Goal: Transaction & Acquisition: Purchase product/service

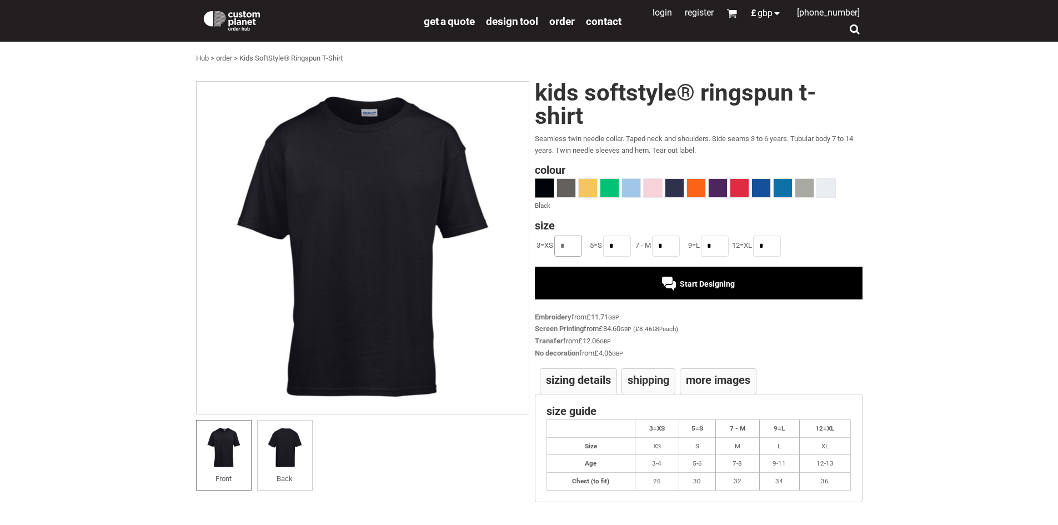
click at [569, 246] on input "*" at bounding box center [568, 245] width 28 height 21
type input "*"
click at [818, 188] on span at bounding box center [826, 188] width 18 height 18
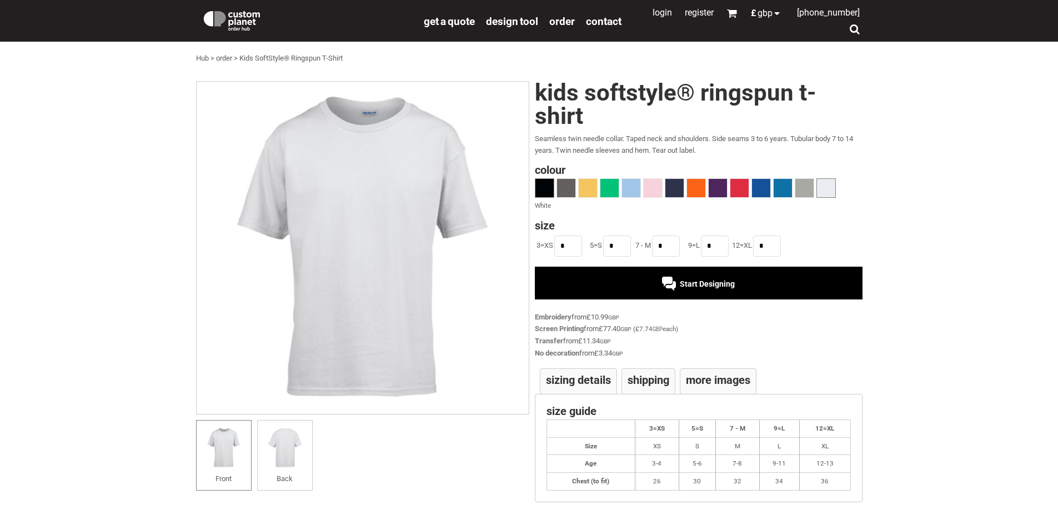
click at [552, 187] on span at bounding box center [544, 188] width 18 height 18
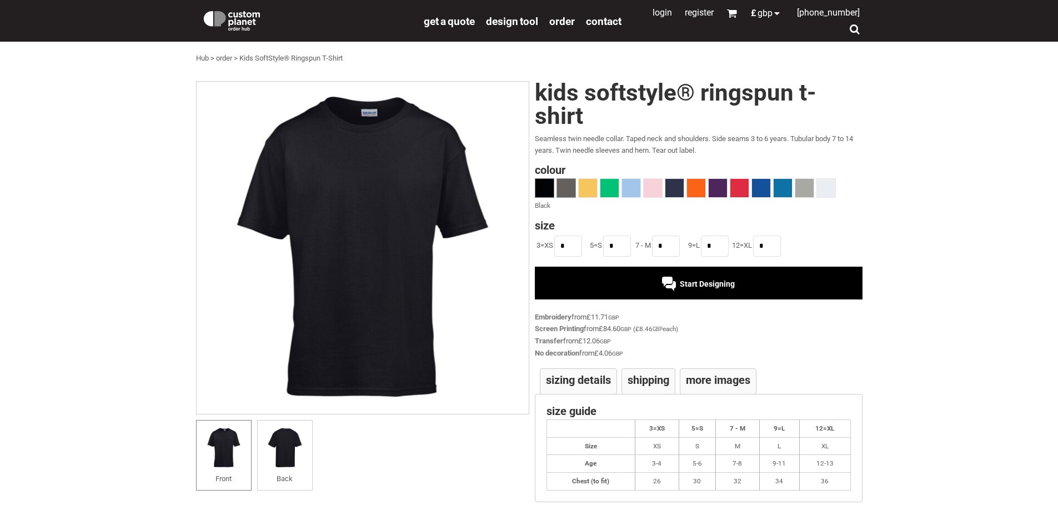
click at [560, 187] on span at bounding box center [566, 188] width 18 height 18
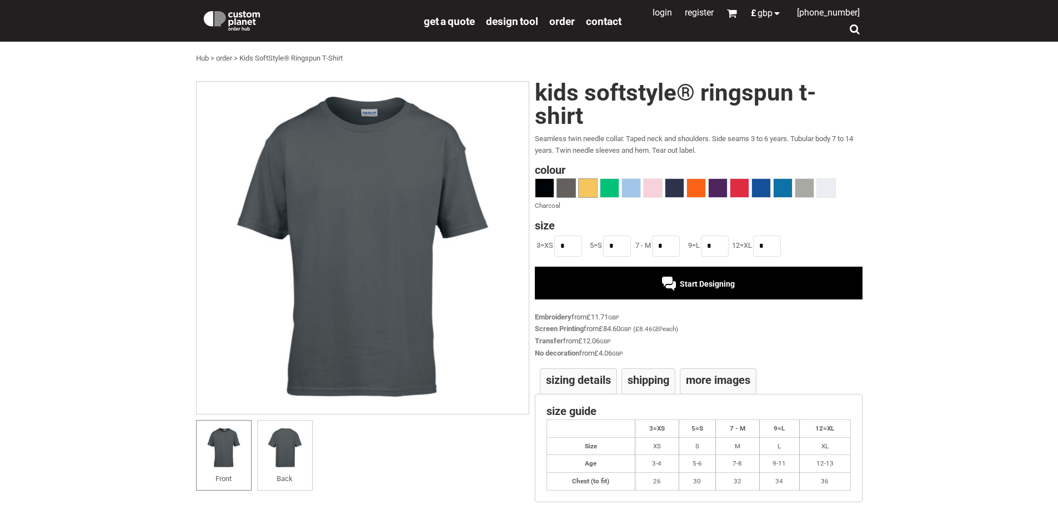
click at [582, 186] on span at bounding box center [588, 188] width 18 height 18
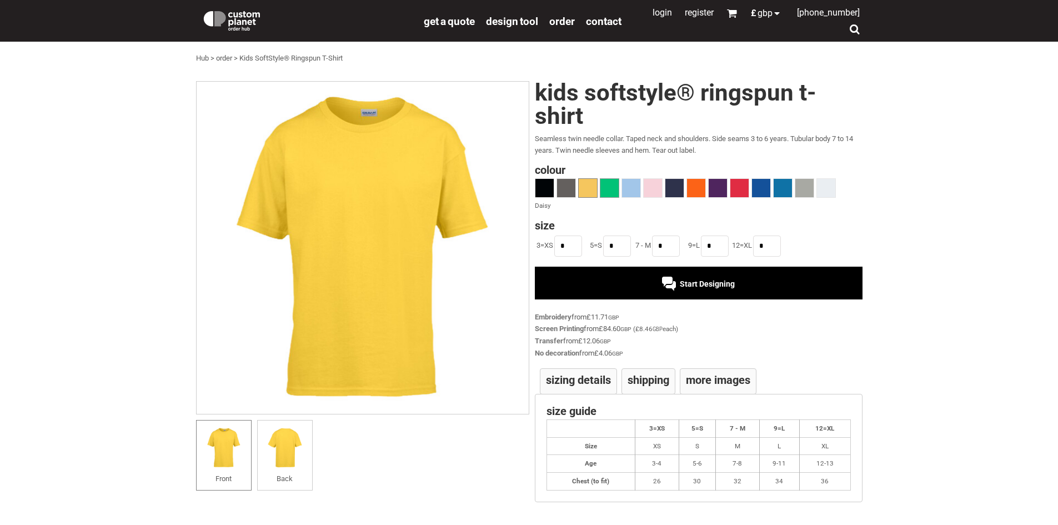
click at [606, 186] on span at bounding box center [609, 188] width 18 height 18
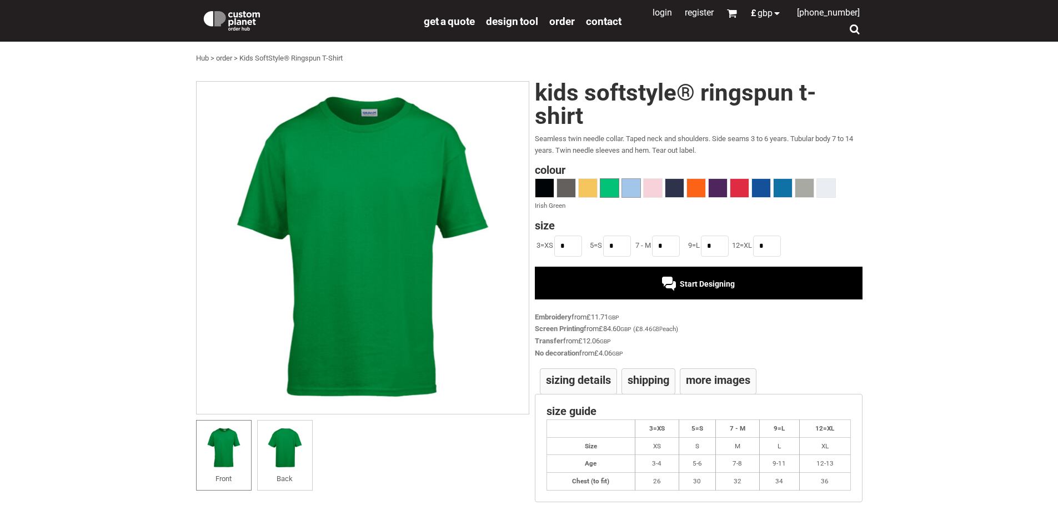
click at [628, 185] on span at bounding box center [631, 188] width 18 height 18
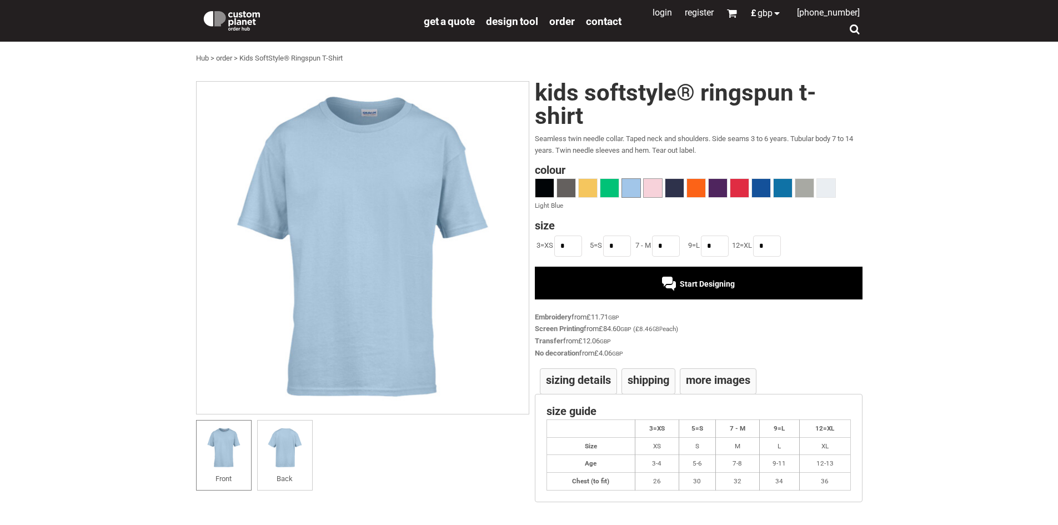
click at [646, 185] on span at bounding box center [653, 188] width 18 height 18
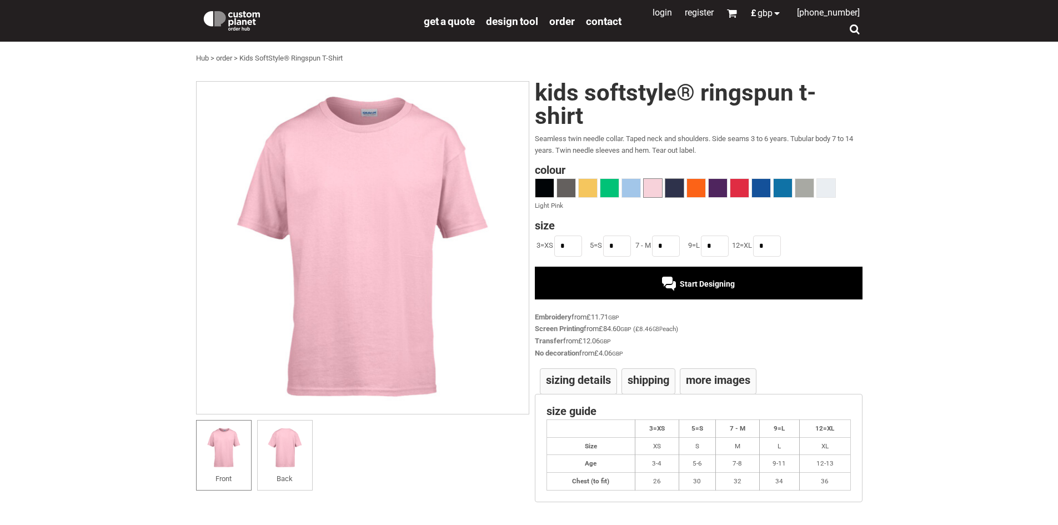
click at [670, 188] on span at bounding box center [674, 188] width 18 height 18
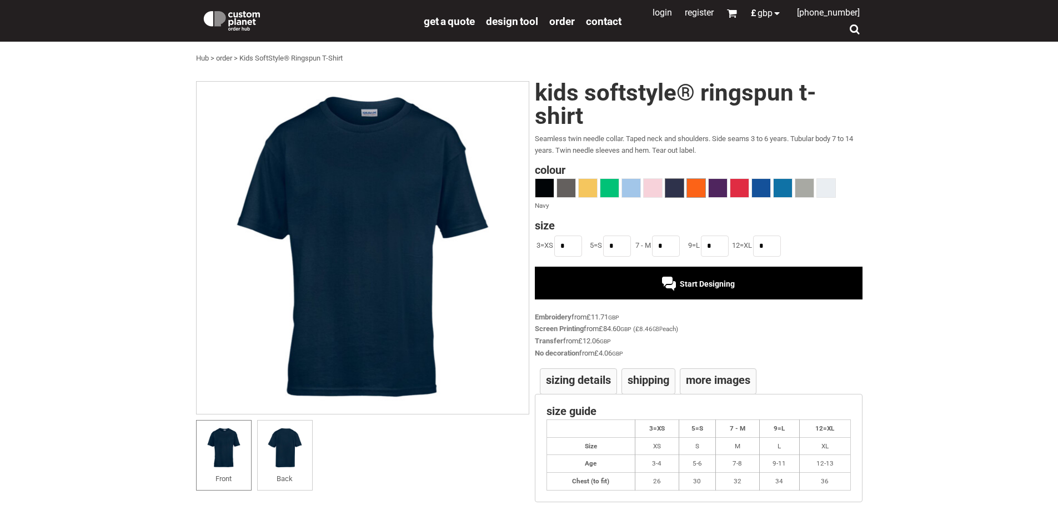
click at [699, 186] on span at bounding box center [696, 188] width 18 height 18
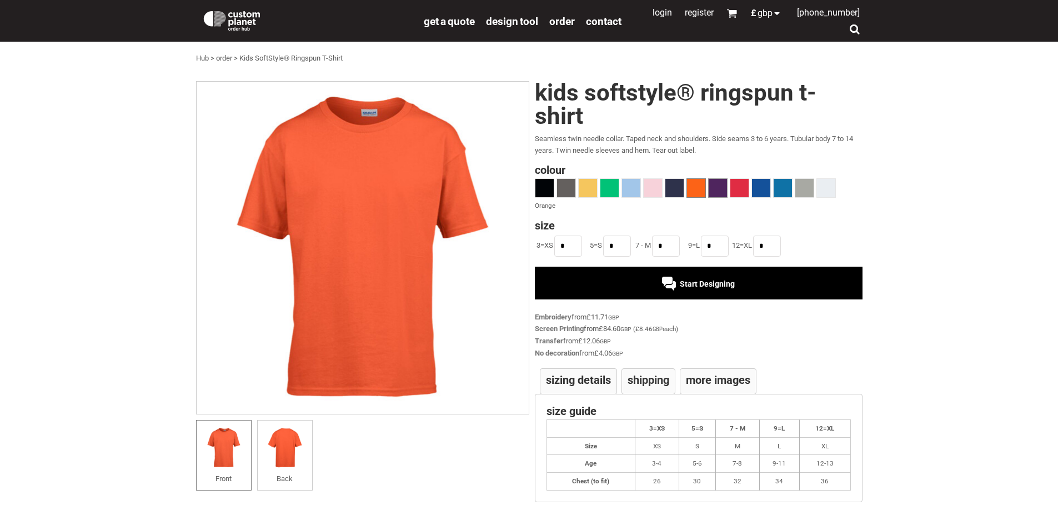
click at [715, 186] on span at bounding box center [718, 188] width 18 height 18
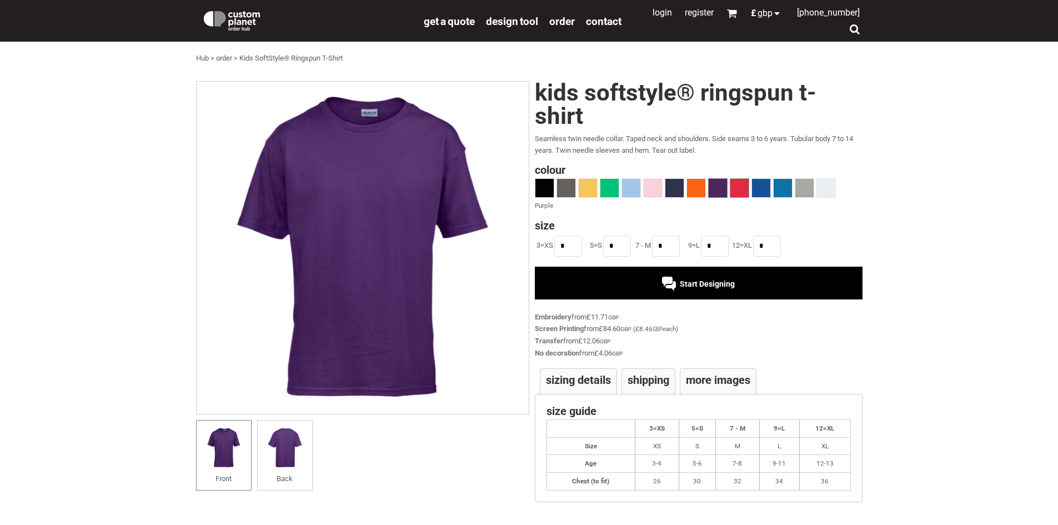
click at [737, 186] on span at bounding box center [739, 188] width 18 height 18
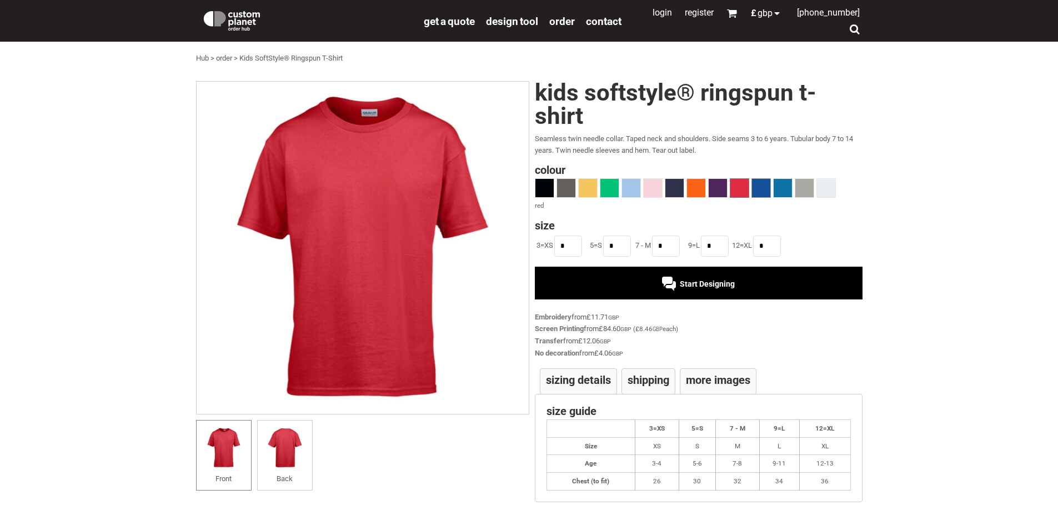
click at [760, 185] on span at bounding box center [761, 188] width 18 height 18
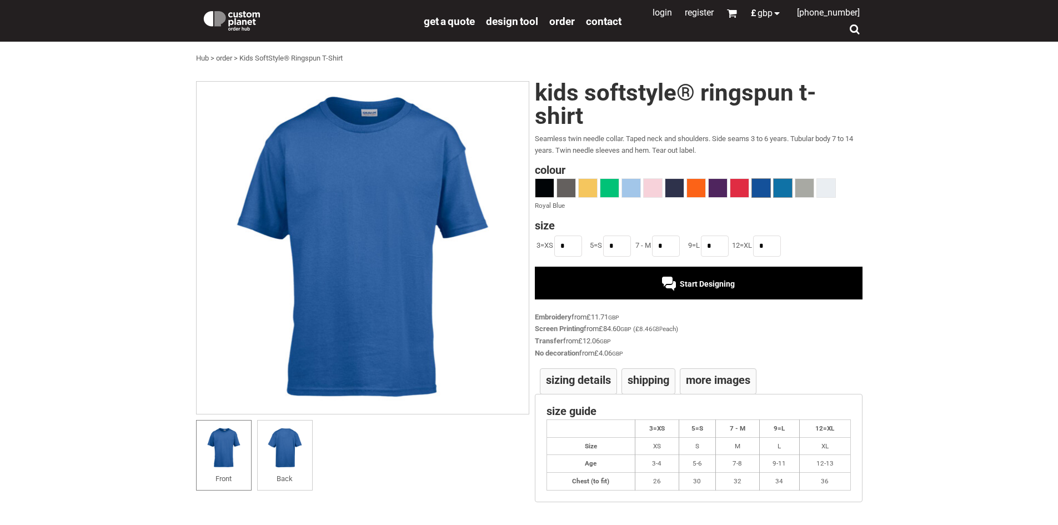
click at [775, 186] on span at bounding box center [783, 188] width 18 height 18
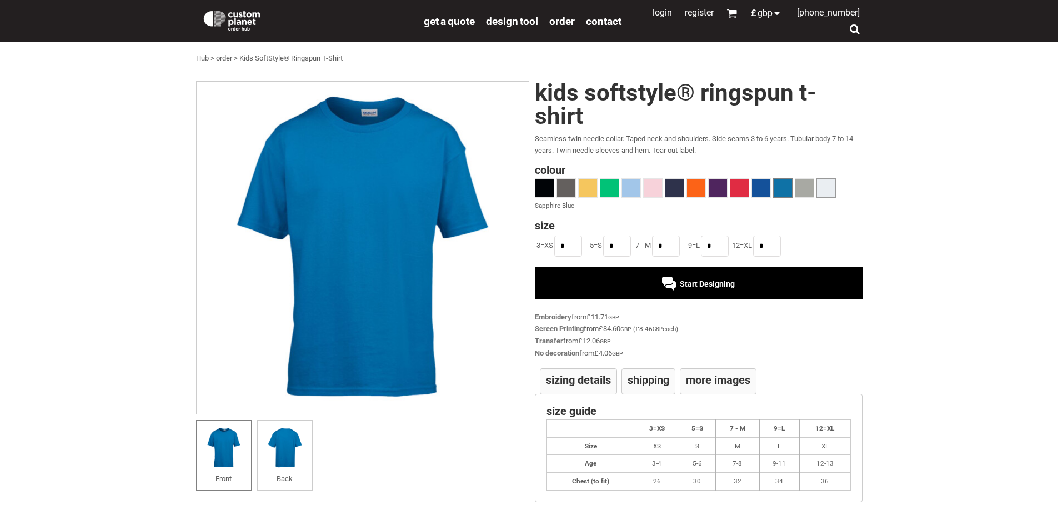
click at [829, 181] on span at bounding box center [826, 188] width 18 height 18
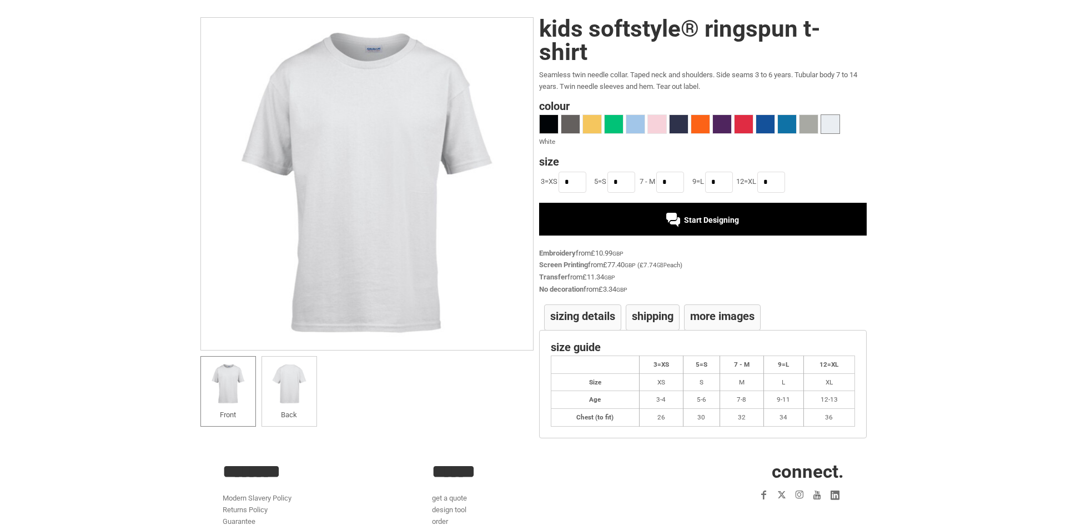
scroll to position [45, 0]
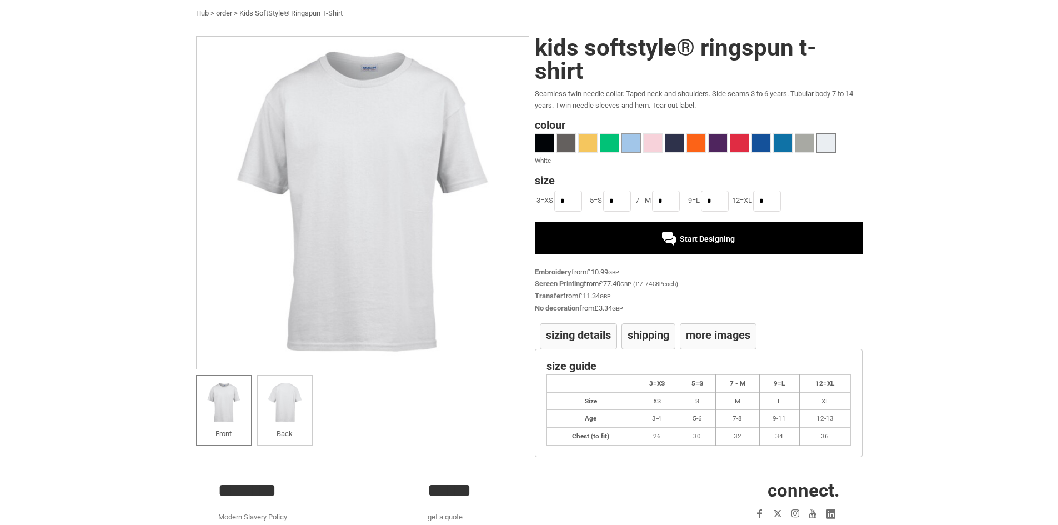
click at [628, 149] on span at bounding box center [631, 143] width 18 height 18
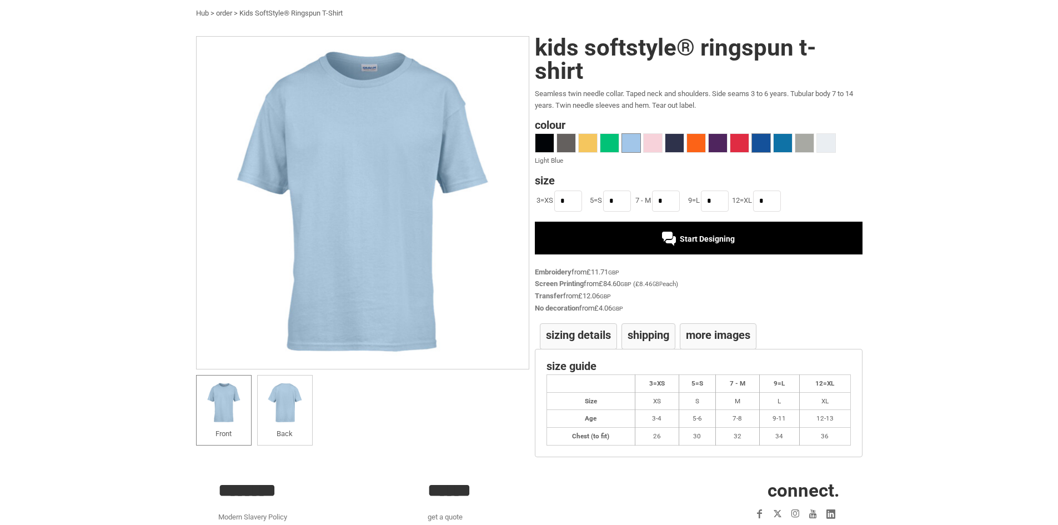
click at [756, 146] on span at bounding box center [761, 143] width 18 height 18
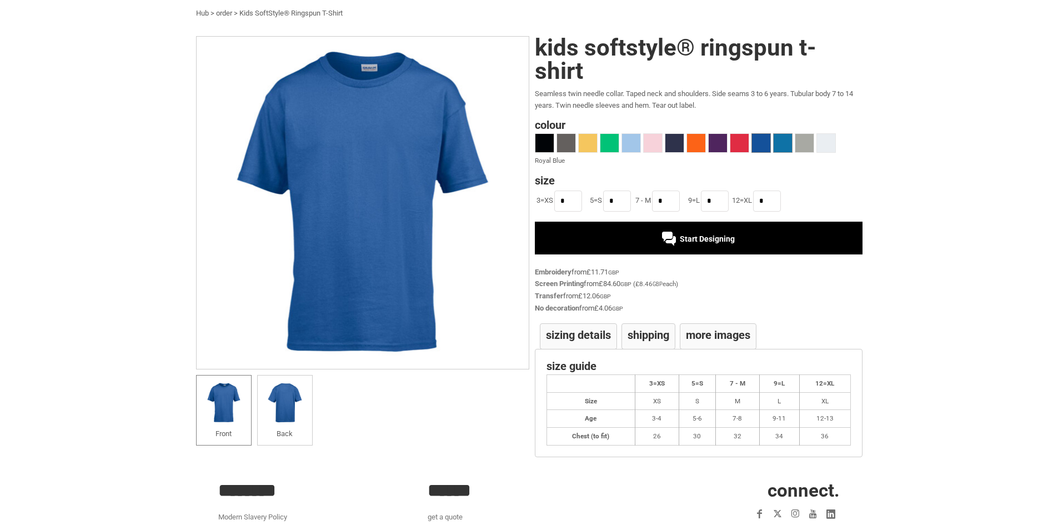
click at [779, 151] on span at bounding box center [783, 143] width 18 height 18
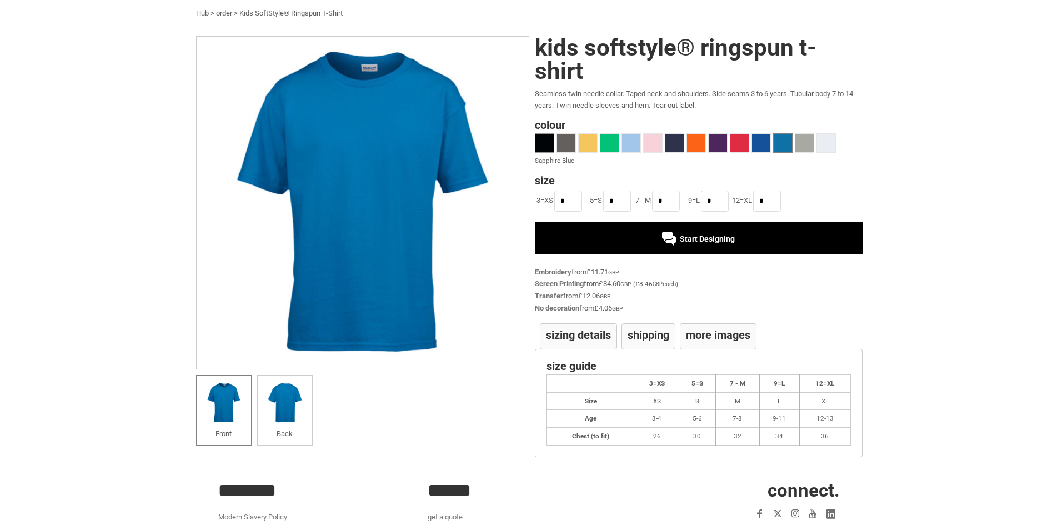
click at [542, 147] on span at bounding box center [544, 143] width 18 height 18
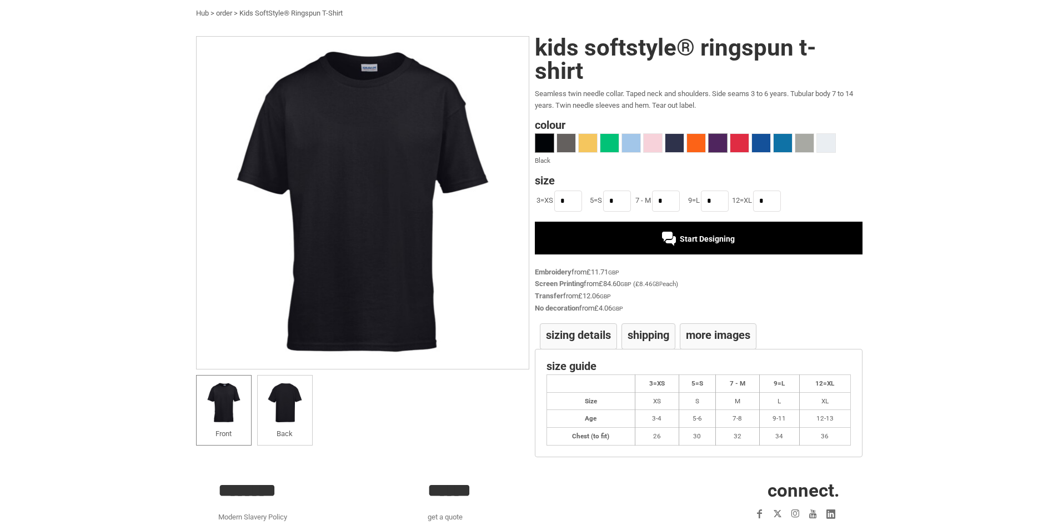
click at [721, 145] on span at bounding box center [718, 143] width 18 height 18
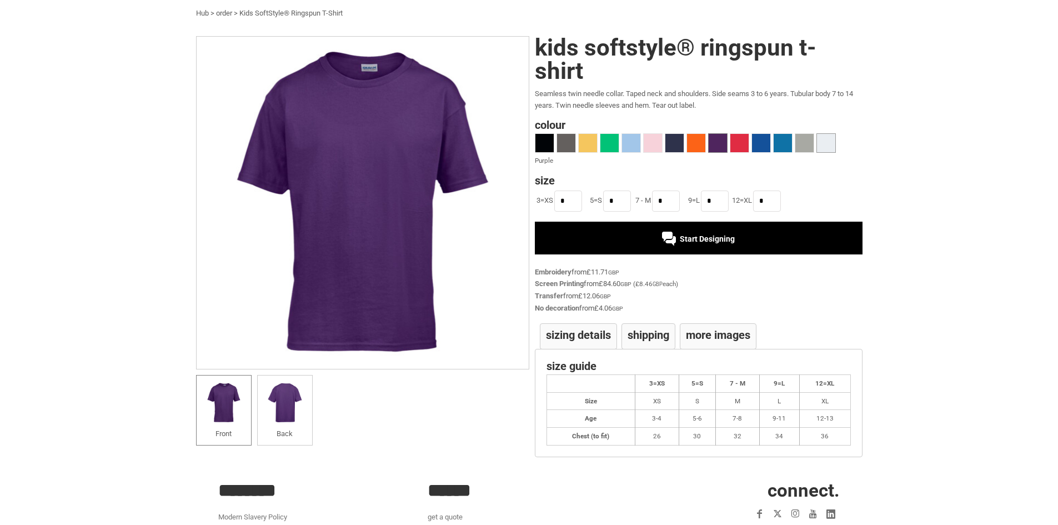
click at [824, 148] on span at bounding box center [826, 143] width 18 height 18
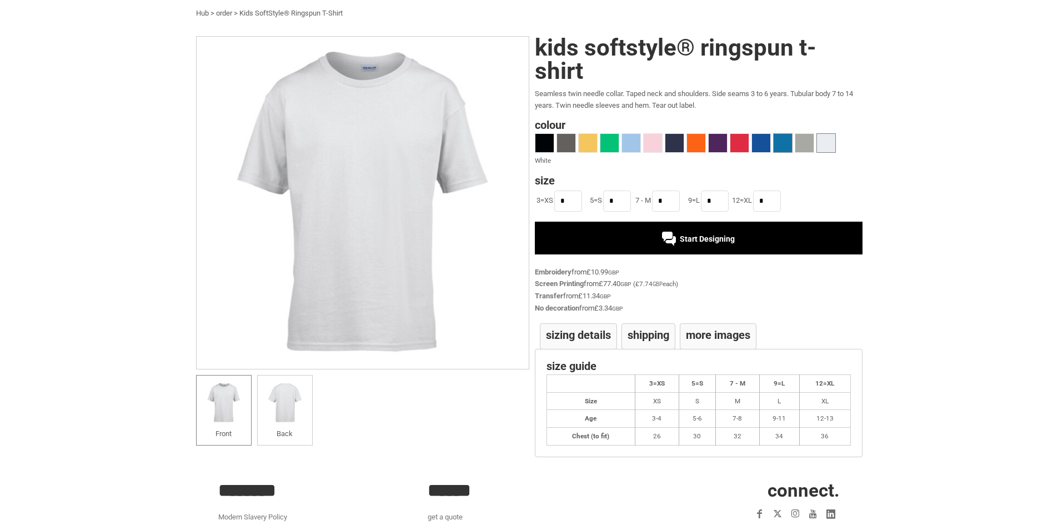
click at [781, 148] on span at bounding box center [783, 143] width 18 height 18
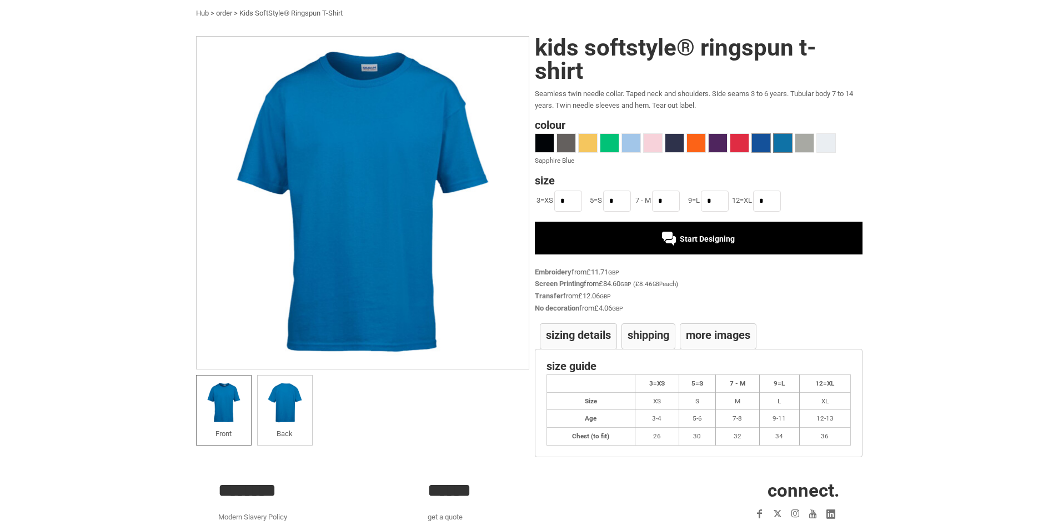
click at [756, 147] on span at bounding box center [761, 143] width 18 height 18
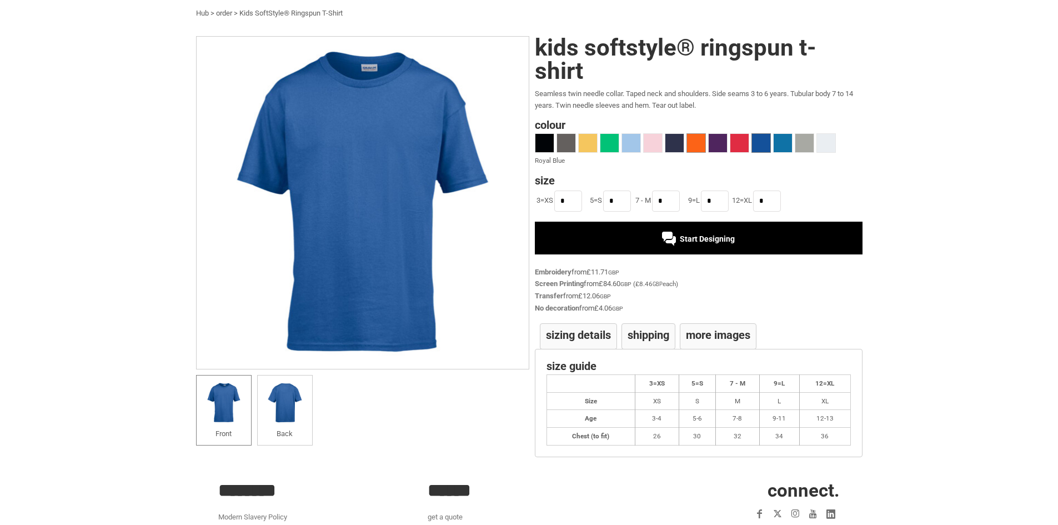
click at [694, 148] on span at bounding box center [696, 143] width 18 height 18
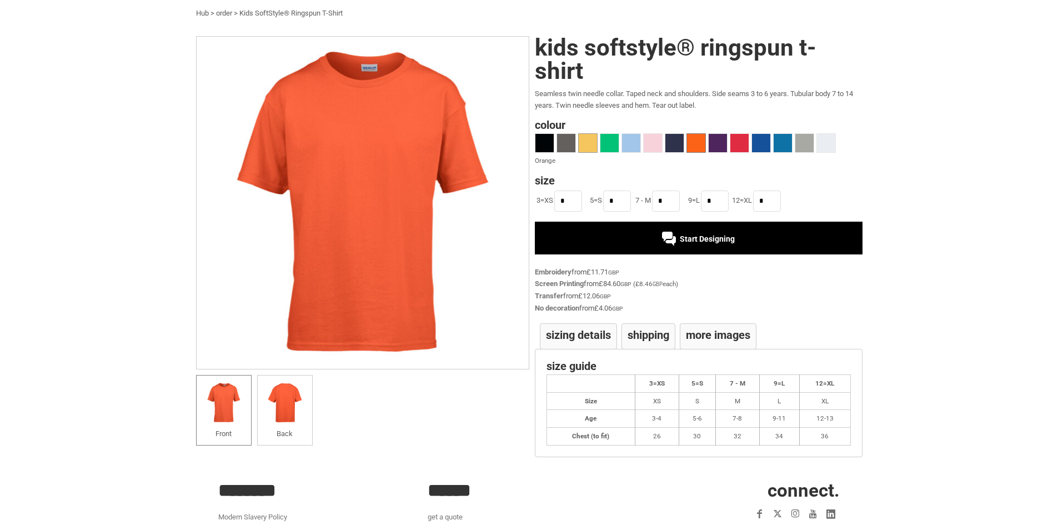
click at [590, 143] on span at bounding box center [588, 143] width 18 height 18
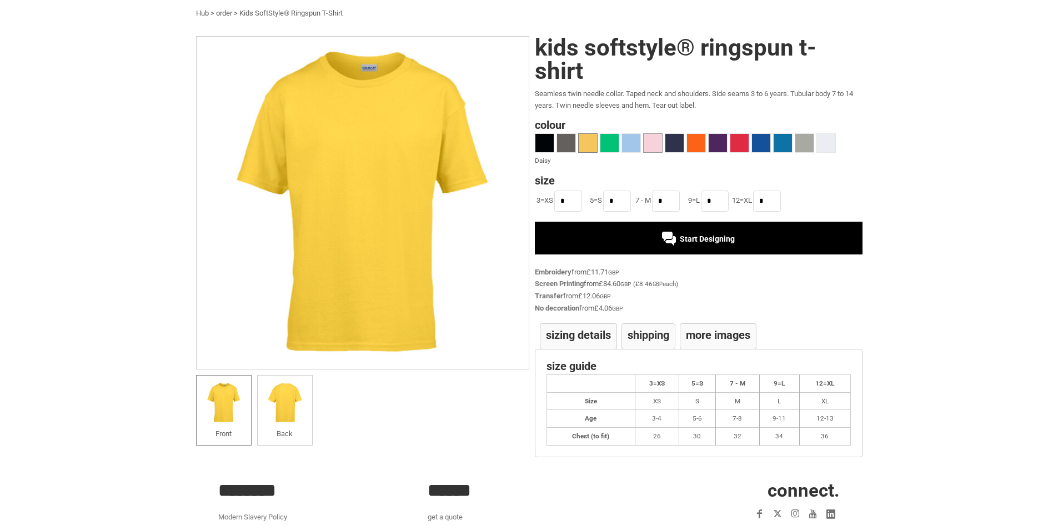
click at [649, 147] on span at bounding box center [653, 143] width 18 height 18
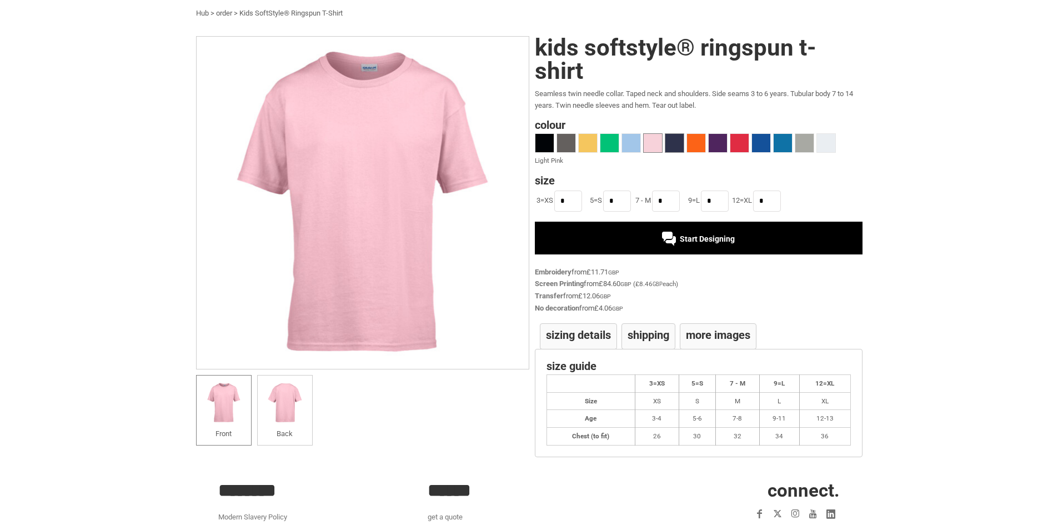
click at [675, 143] on span at bounding box center [674, 143] width 18 height 18
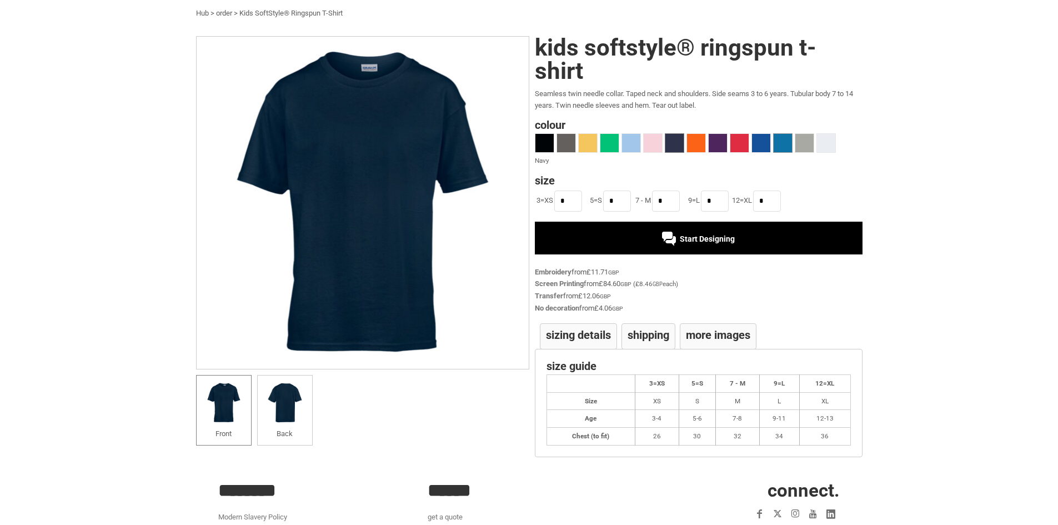
click at [779, 145] on span at bounding box center [783, 143] width 18 height 18
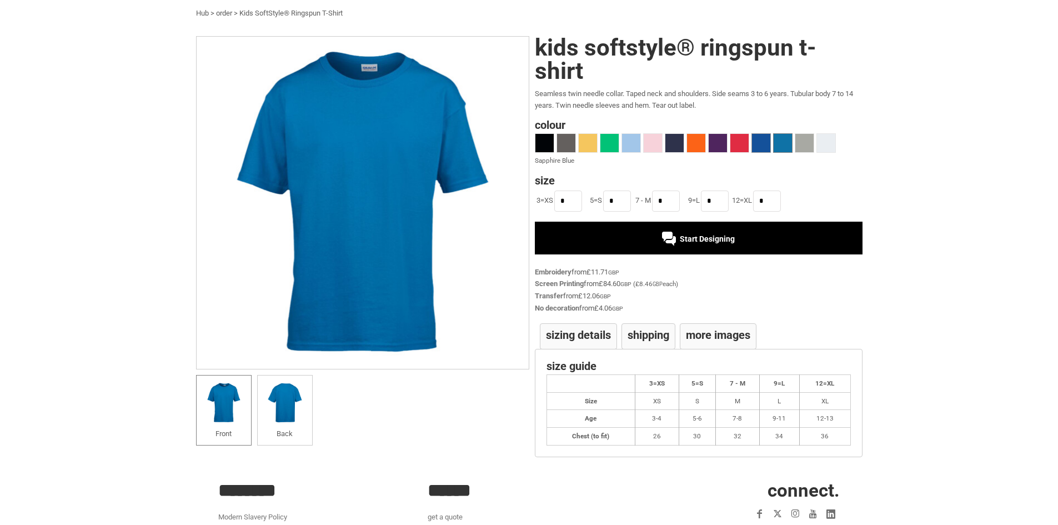
click at [761, 149] on span at bounding box center [761, 143] width 18 height 18
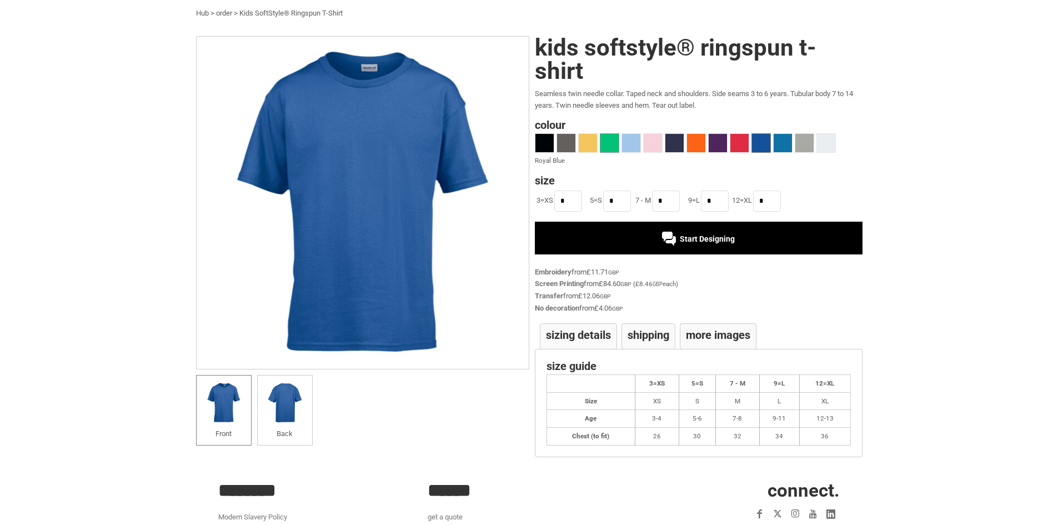
click at [611, 146] on span at bounding box center [609, 143] width 18 height 18
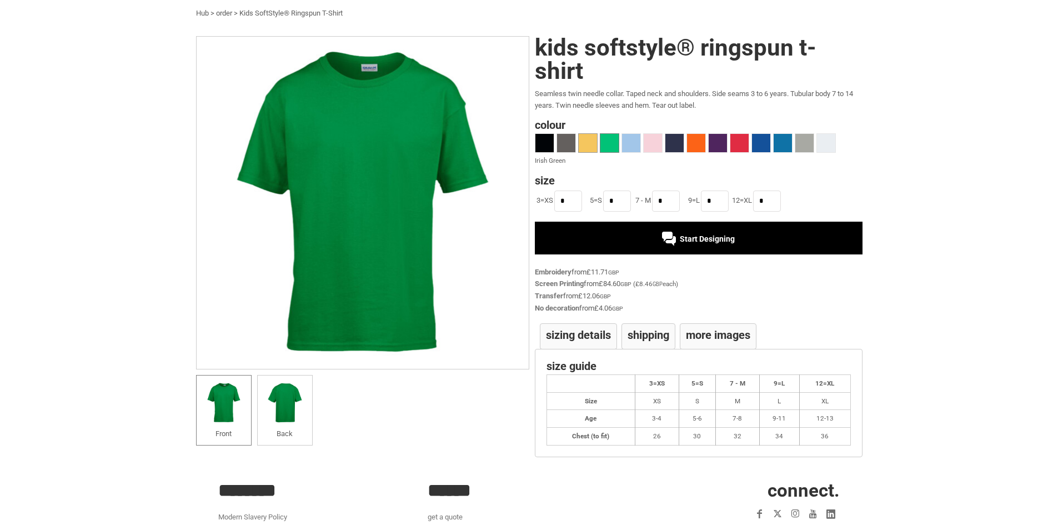
click at [592, 142] on span at bounding box center [588, 143] width 18 height 18
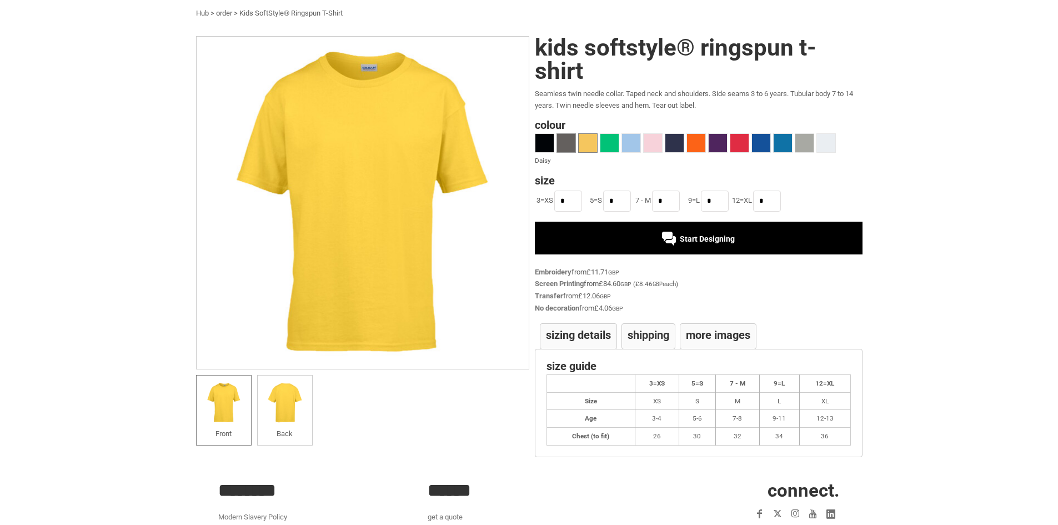
click at [571, 146] on span at bounding box center [566, 143] width 18 height 18
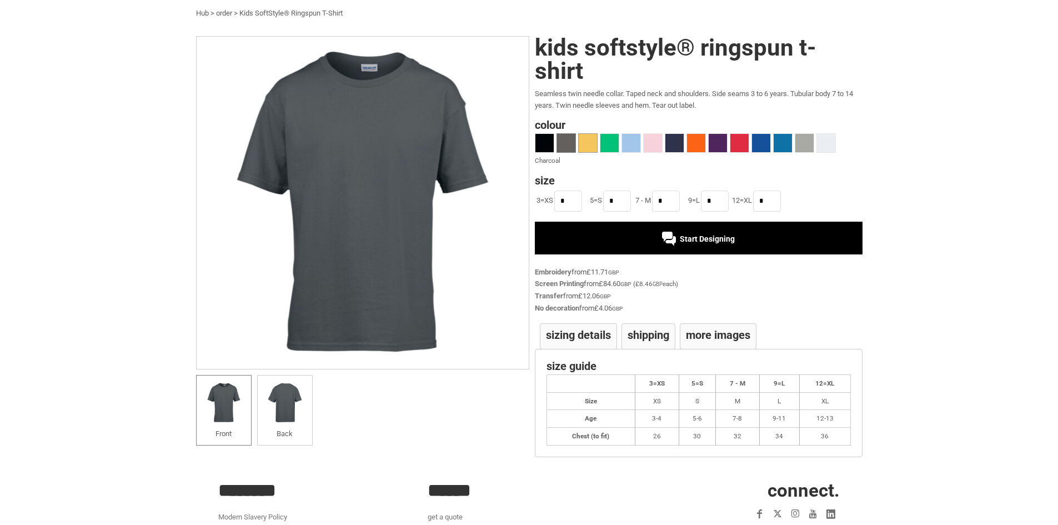
click at [590, 144] on span at bounding box center [588, 143] width 18 height 18
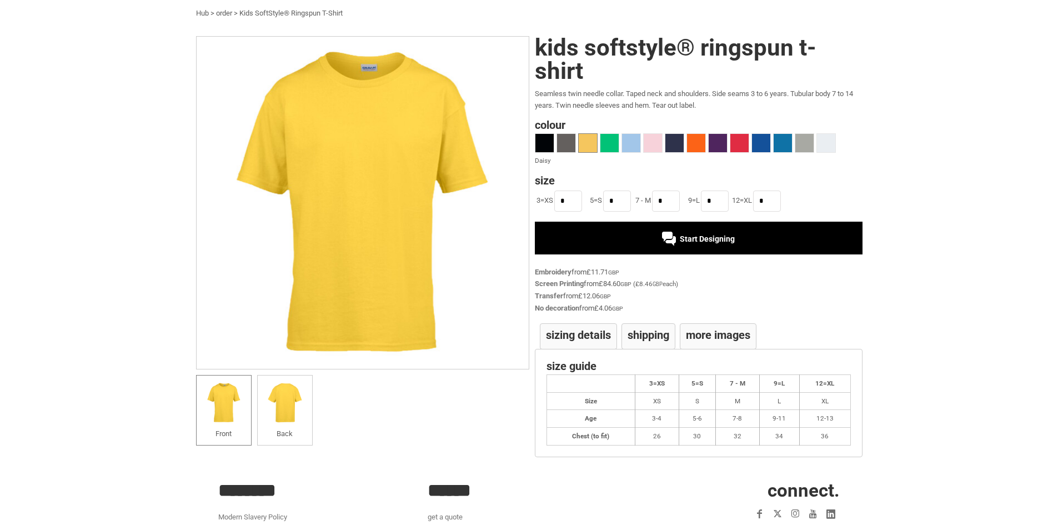
drag, startPoint x: 354, startPoint y: 169, endPoint x: 350, endPoint y: 199, distance: 30.2
drag, startPoint x: 350, startPoint y: 199, endPoint x: 344, endPoint y: 197, distance: 7.0
drag, startPoint x: 344, startPoint y: 197, endPoint x: 345, endPoint y: 174, distance: 23.4
drag, startPoint x: 345, startPoint y: 174, endPoint x: 334, endPoint y: 173, distance: 11.7
click at [334, 173] on img at bounding box center [362, 202] width 333 height 333
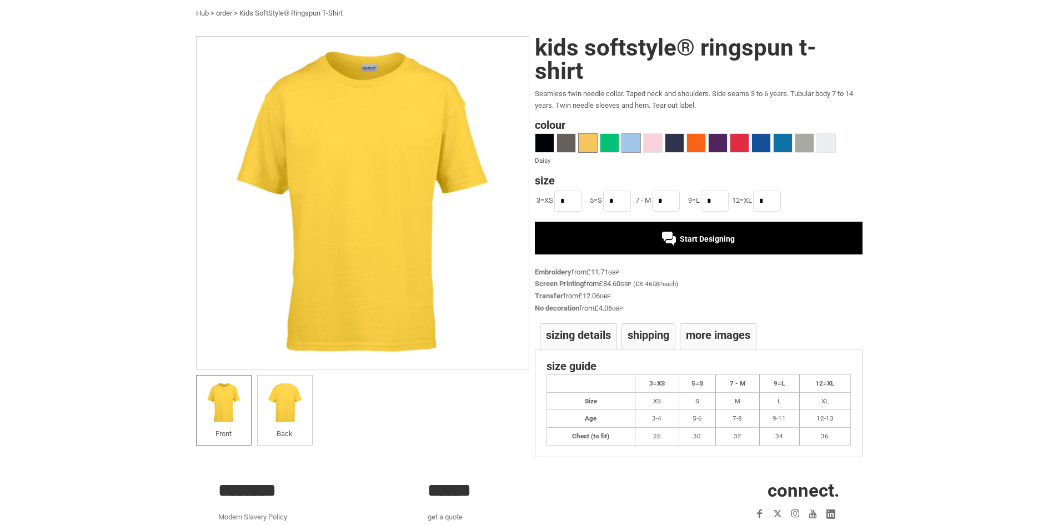
click at [629, 146] on span at bounding box center [631, 143] width 18 height 18
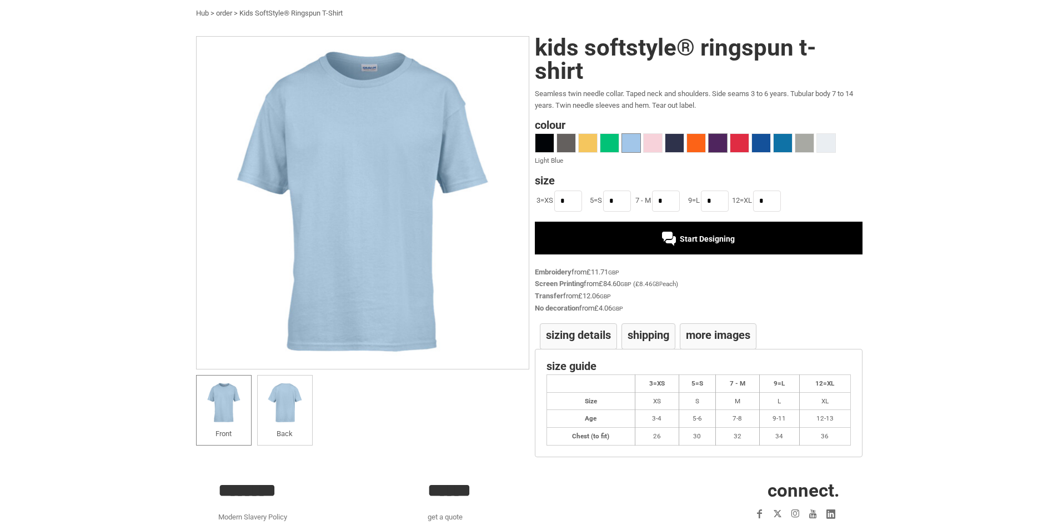
click at [721, 148] on span at bounding box center [718, 143] width 18 height 18
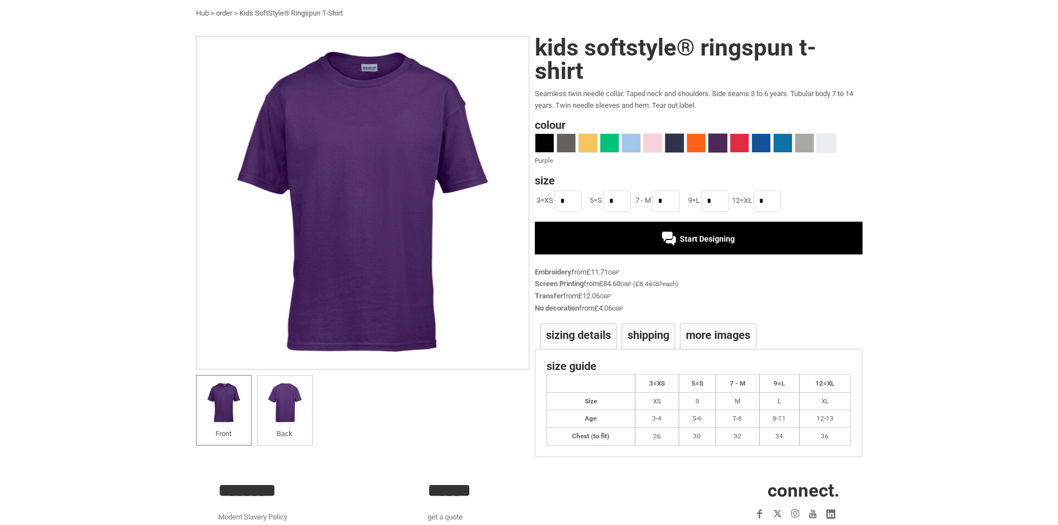
click at [678, 144] on span at bounding box center [674, 143] width 18 height 18
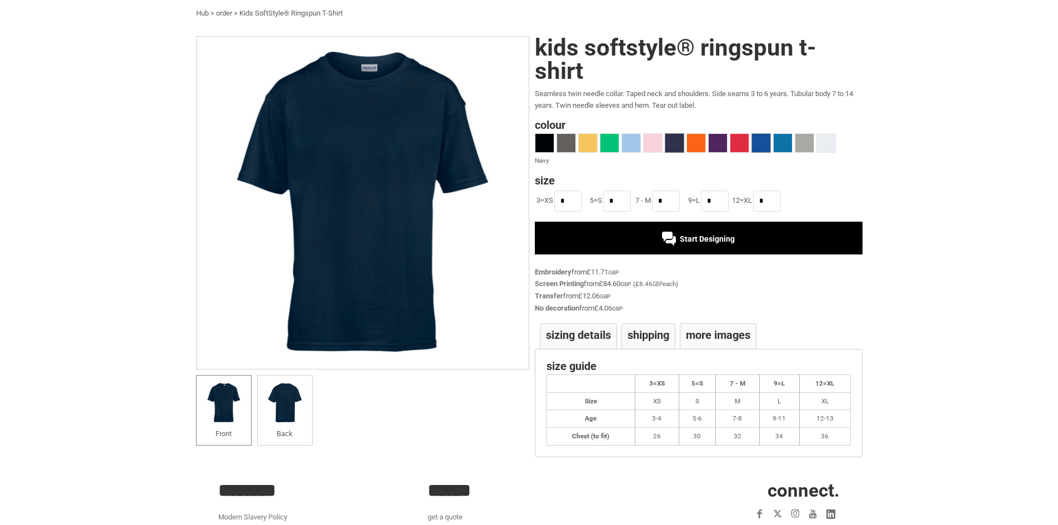
click at [755, 147] on span at bounding box center [761, 143] width 18 height 18
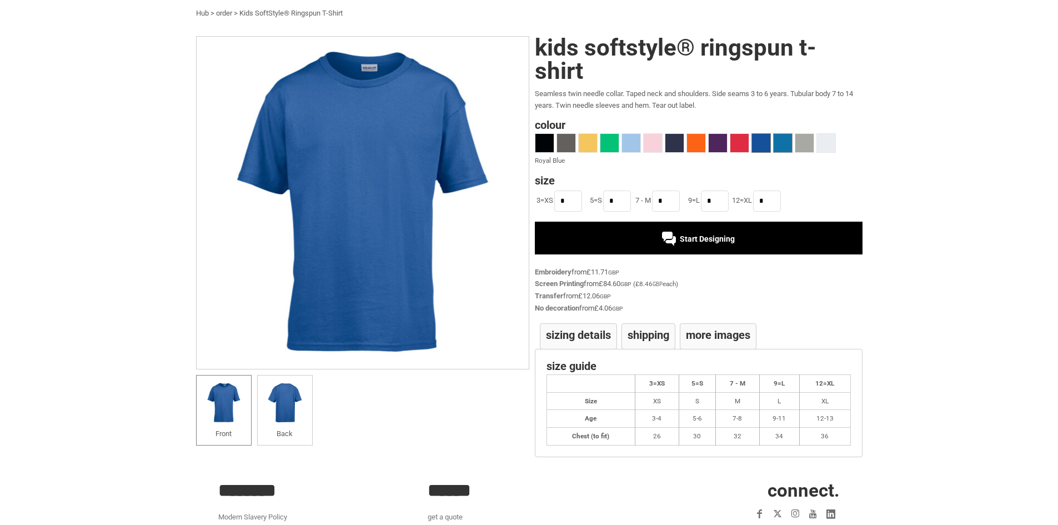
click at [785, 144] on span at bounding box center [783, 143] width 18 height 18
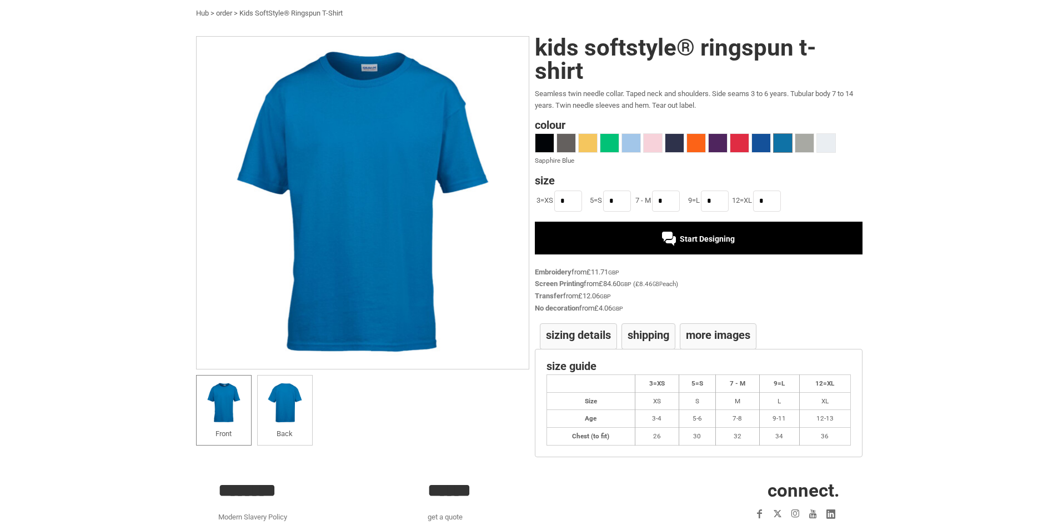
click at [671, 236] on div "Start Designing" at bounding box center [698, 238] width 73 height 9
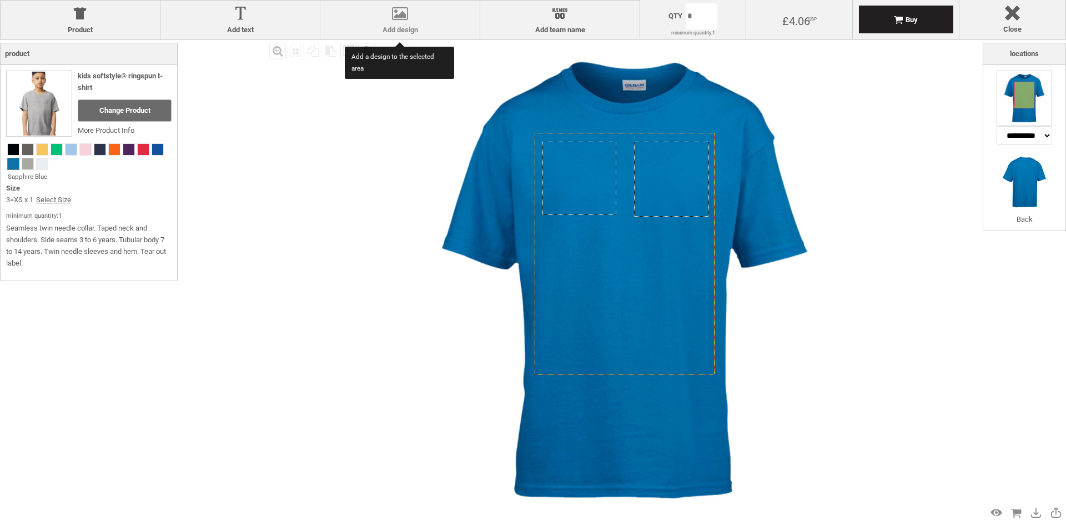
click at [389, 14] on div at bounding box center [400, 15] width 148 height 19
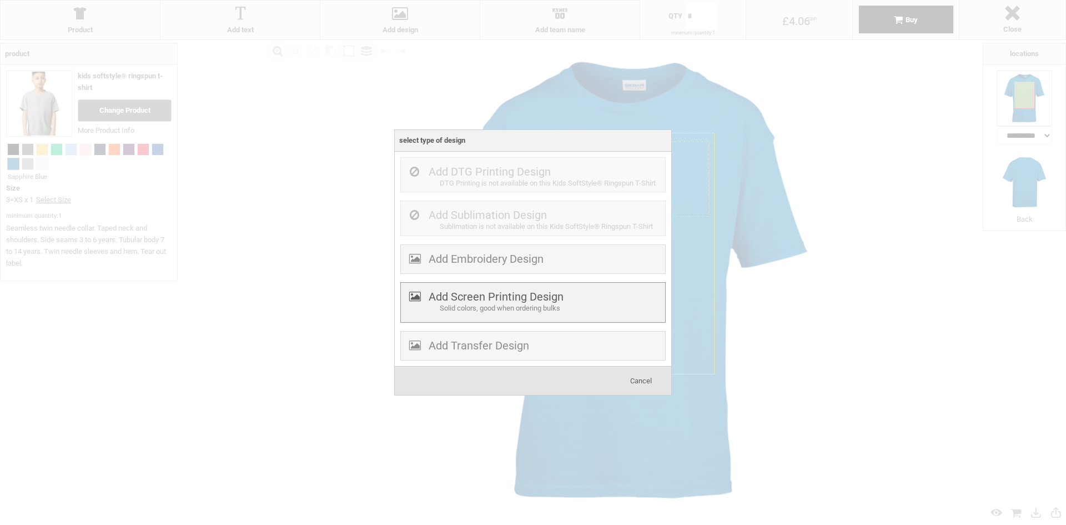
click at [550, 300] on label "Add Screen Printing Design" at bounding box center [496, 296] width 135 height 13
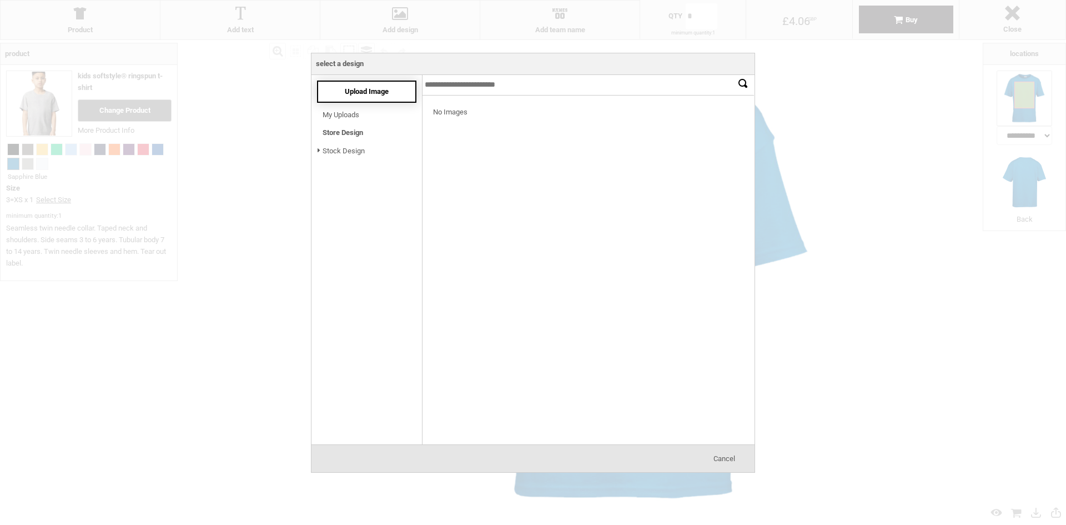
click at [351, 94] on span "Upload Image" at bounding box center [367, 91] width 44 height 8
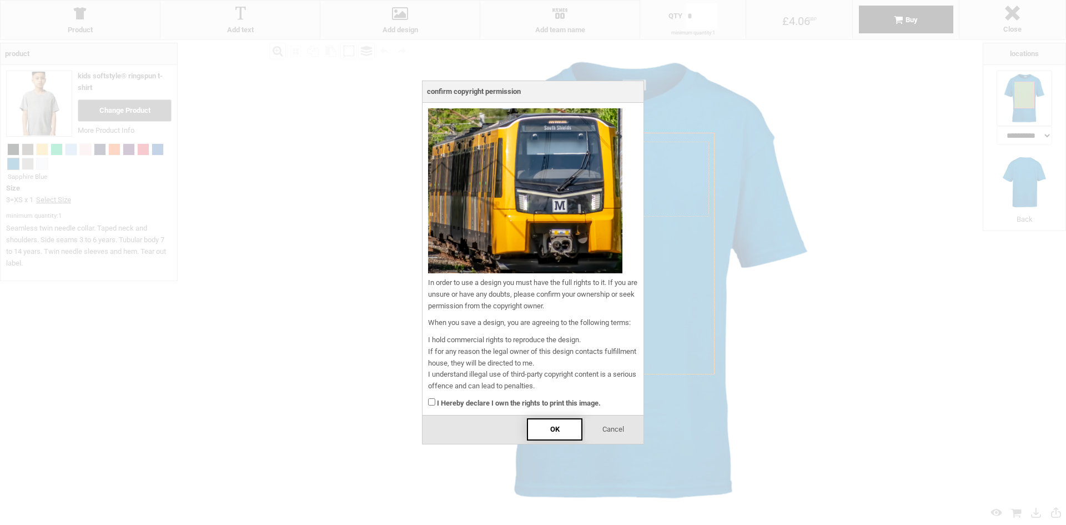
click at [544, 435] on div "OK" at bounding box center [555, 429] width 56 height 22
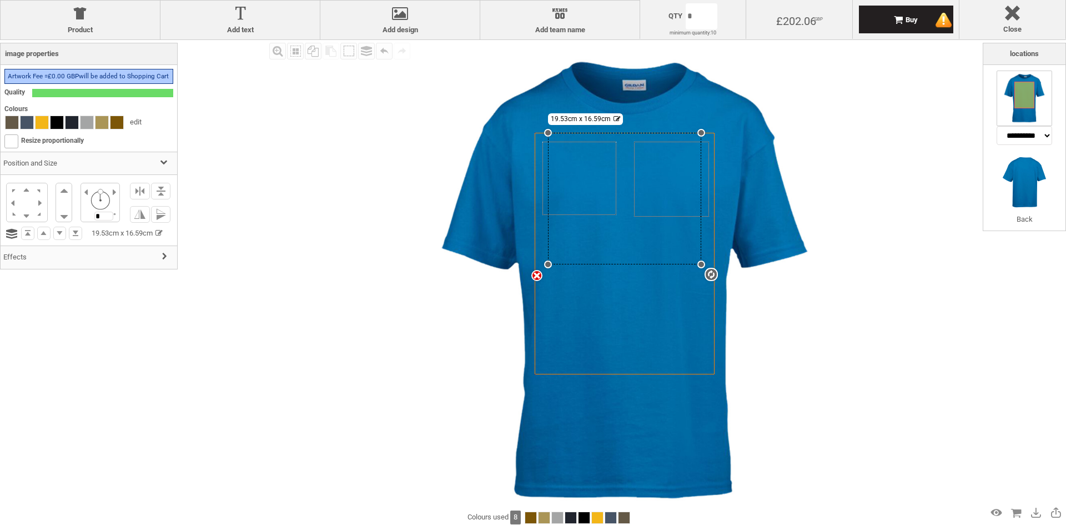
select select "*"
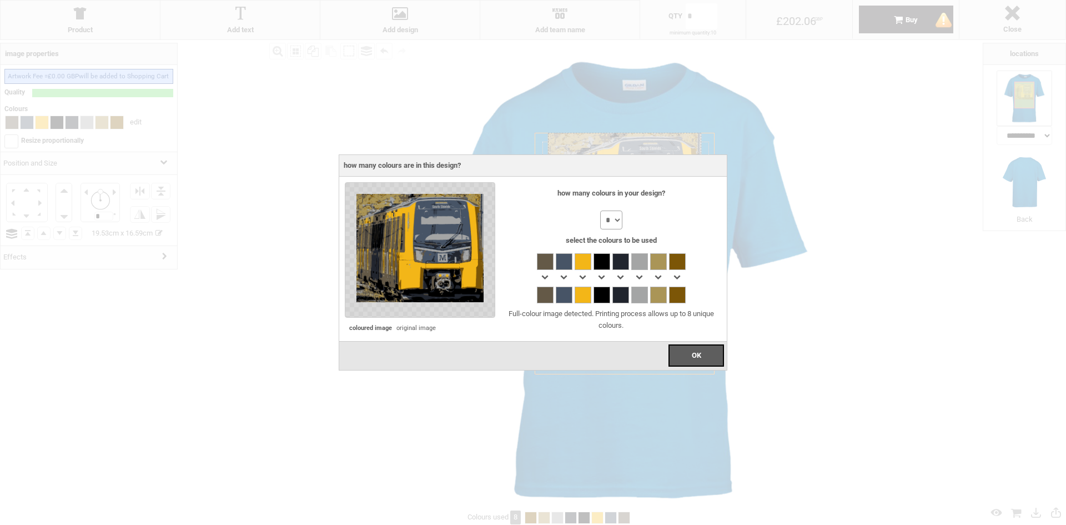
click at [618, 220] on select "* * * * * * * *" at bounding box center [611, 219] width 22 height 19
click at [600, 210] on select "* * * * * * * *" at bounding box center [611, 219] width 22 height 19
click at [701, 360] on div "OK" at bounding box center [697, 355] width 56 height 22
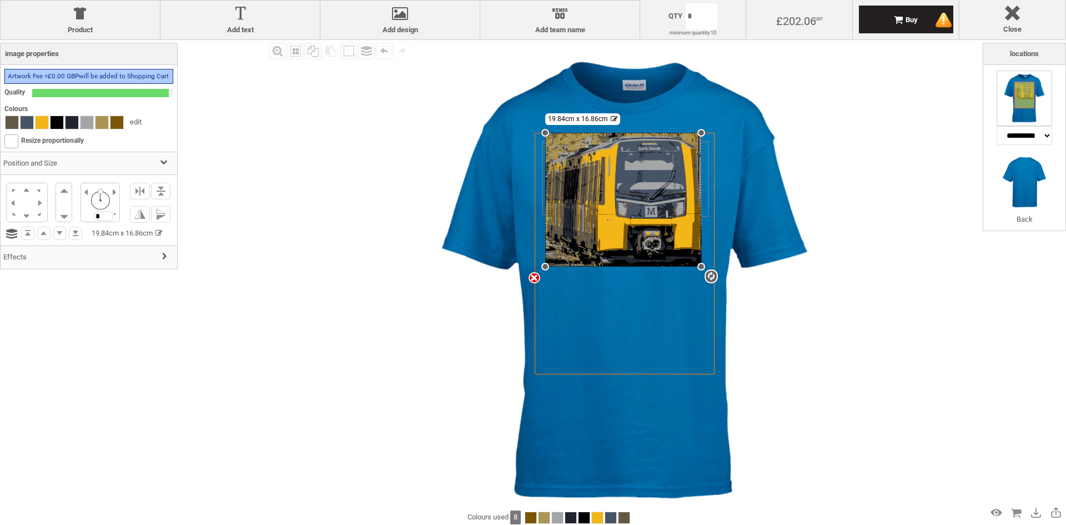
drag, startPoint x: 548, startPoint y: 265, endPoint x: 559, endPoint y: 265, distance: 10.6
click at [559, 265] on div "settings 19.84cm x 16.86cm" at bounding box center [623, 200] width 156 height 134
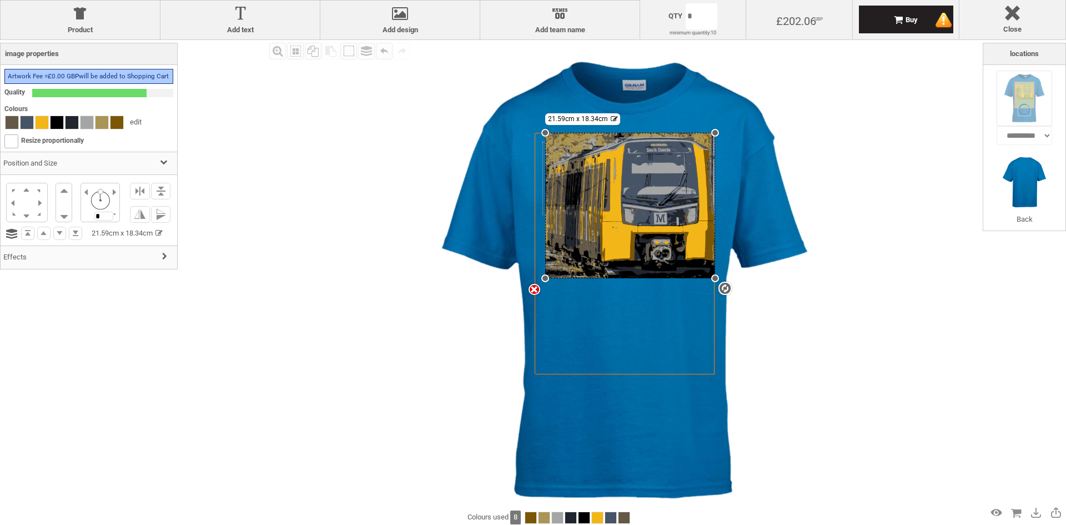
drag, startPoint x: 698, startPoint y: 265, endPoint x: 701, endPoint y: 277, distance: 12.5
click at [701, 277] on div "settings 21.59cm x 18.34cm" at bounding box center [630, 206] width 170 height 146
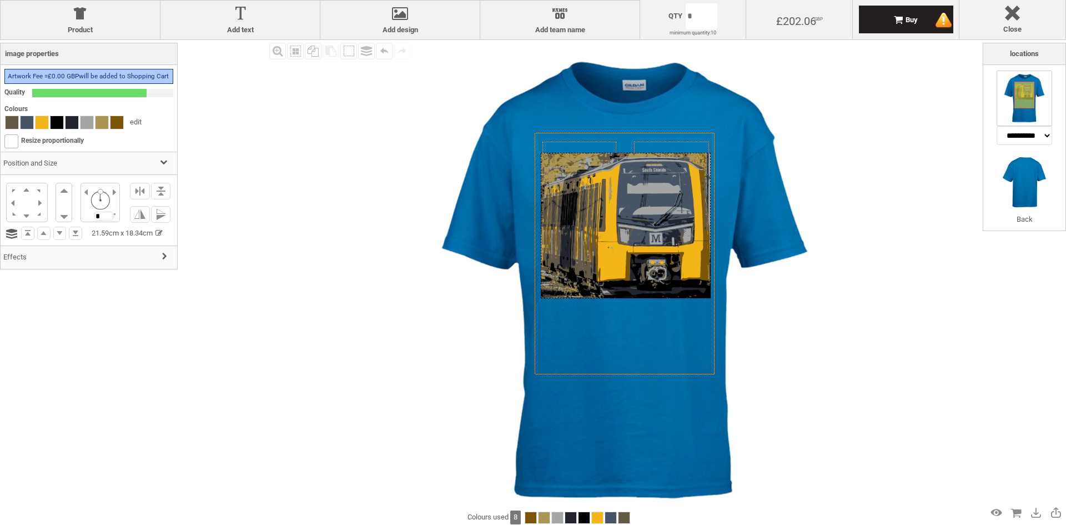
drag, startPoint x: 633, startPoint y: 276, endPoint x: 628, endPoint y: 296, distance: 20.5
click at [628, 296] on div at bounding box center [626, 226] width 170 height 146
